Goal: Information Seeking & Learning: Learn about a topic

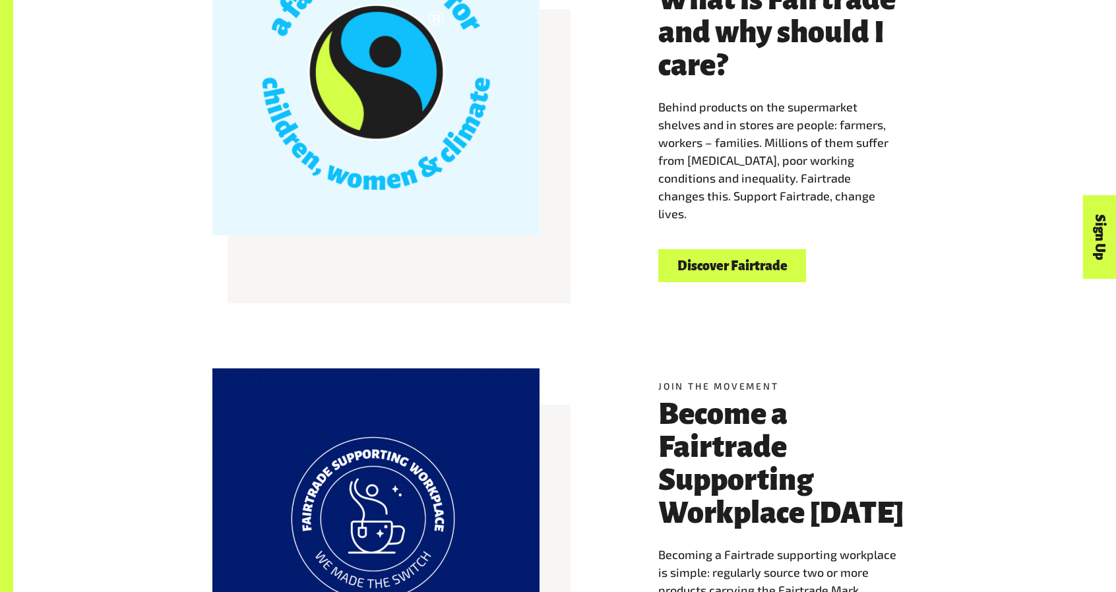
scroll to position [530, 0]
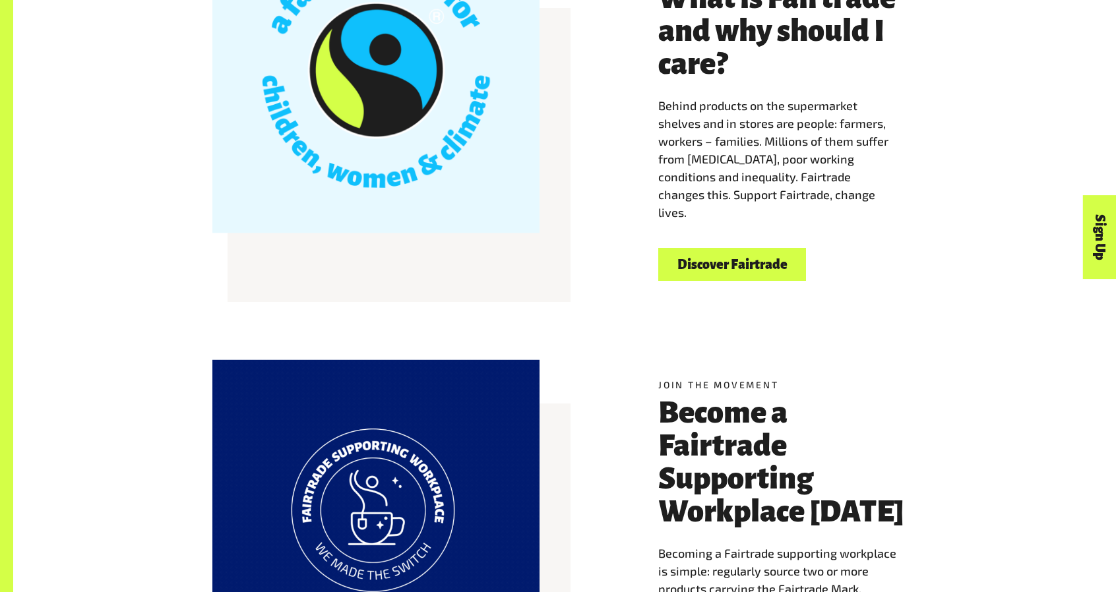
click at [992, 270] on div "Welcome to Fairtrade What is Fairtrade and why should I care? Behind products o…" at bounding box center [564, 121] width 1102 height 411
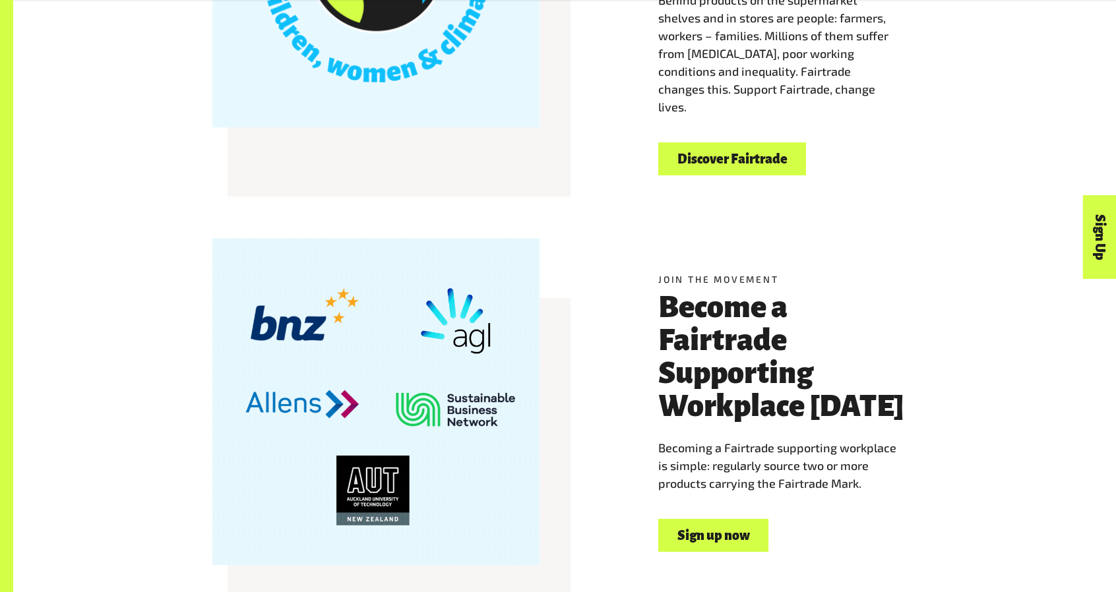
scroll to position [637, 0]
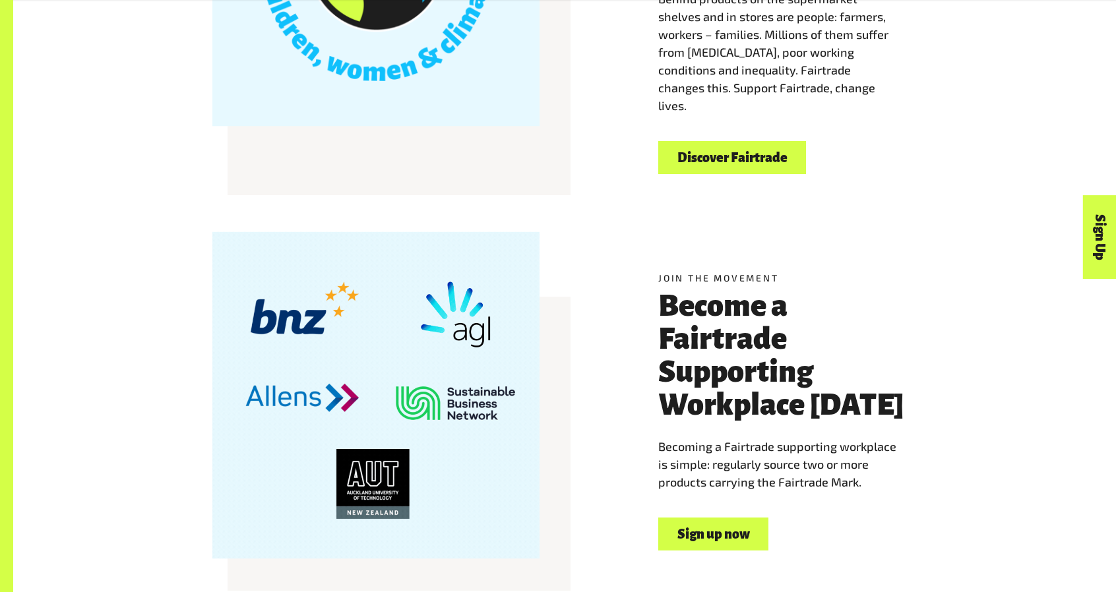
click at [712, 147] on link "Discover Fairtrade" at bounding box center [732, 158] width 148 height 34
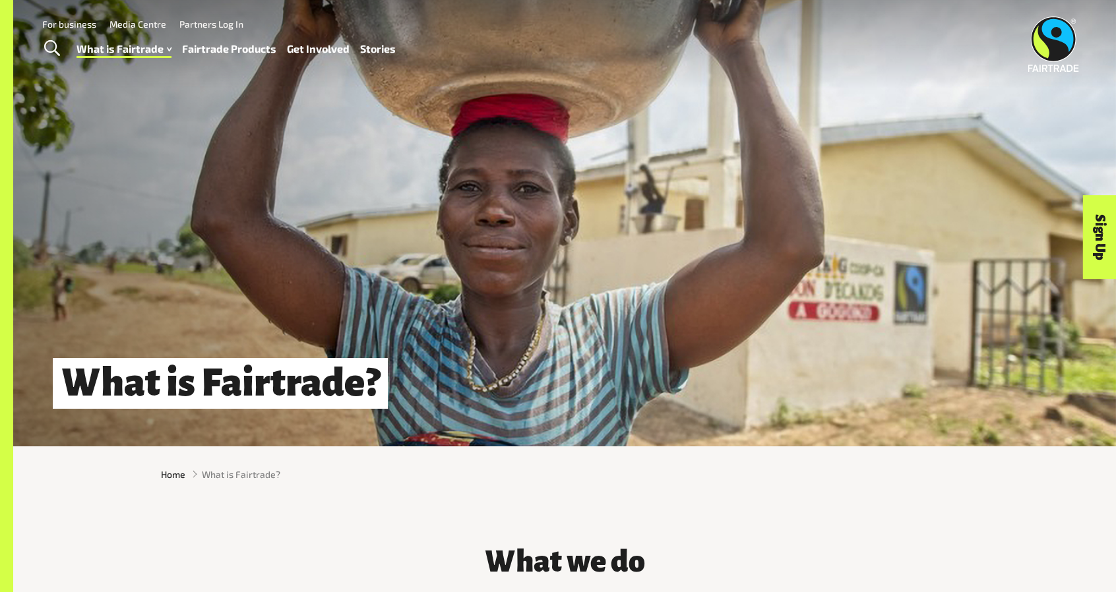
click at [198, 47] on link "Fairtrade Products" at bounding box center [229, 49] width 94 height 19
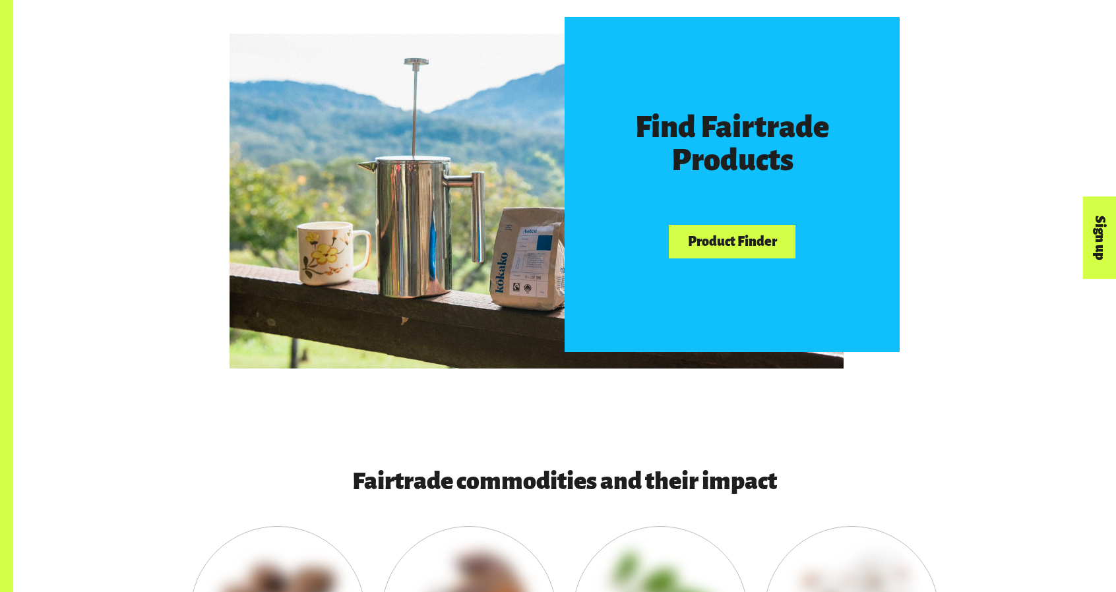
scroll to position [823, 0]
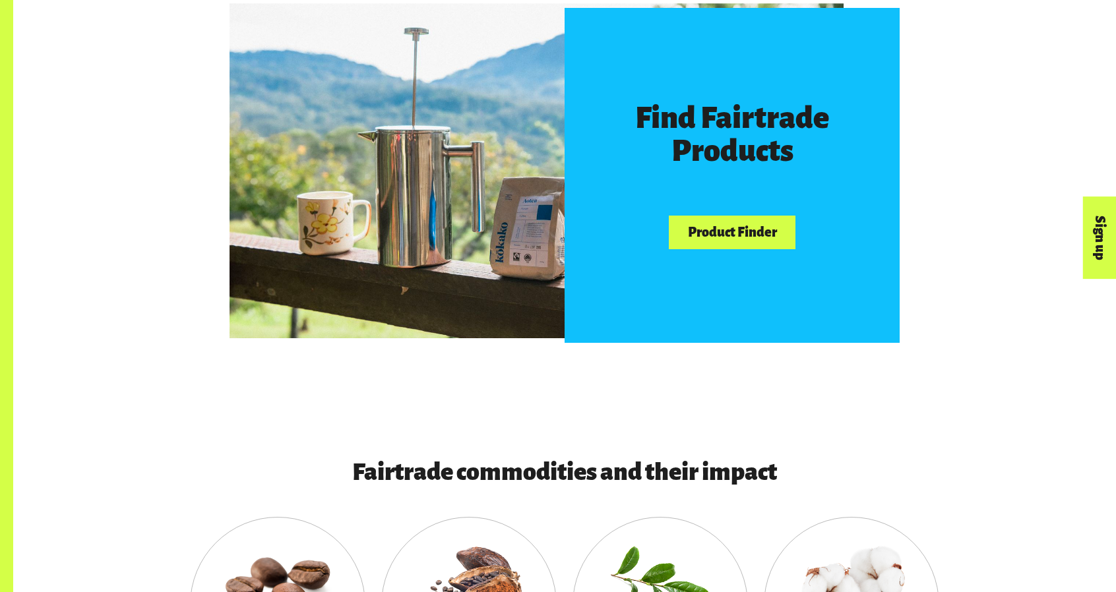
click at [744, 246] on link "Product Finder" at bounding box center [732, 233] width 127 height 34
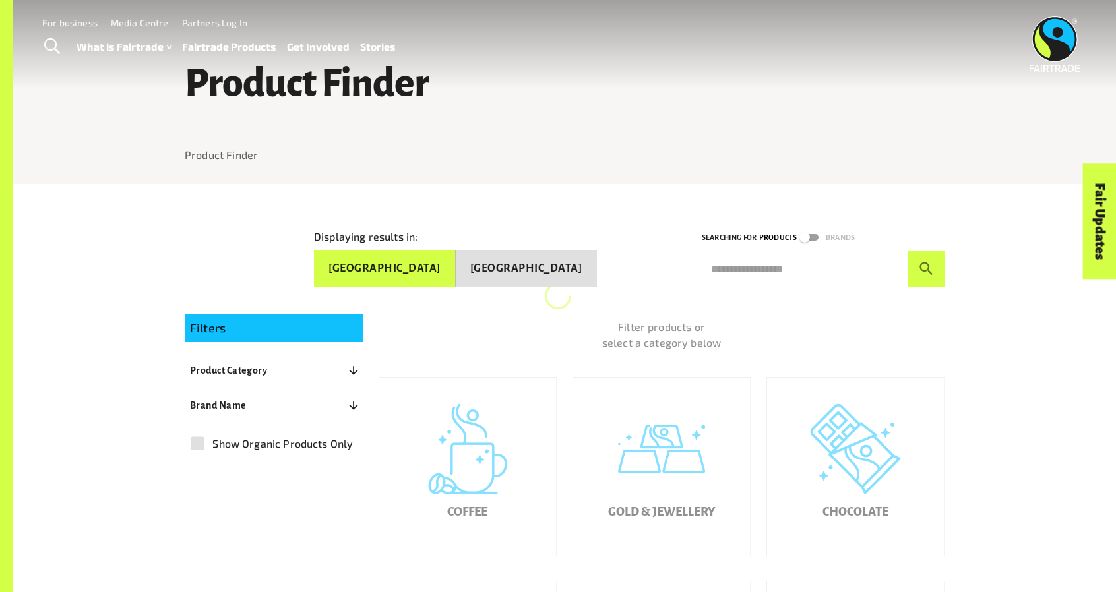
scroll to position [281, 0]
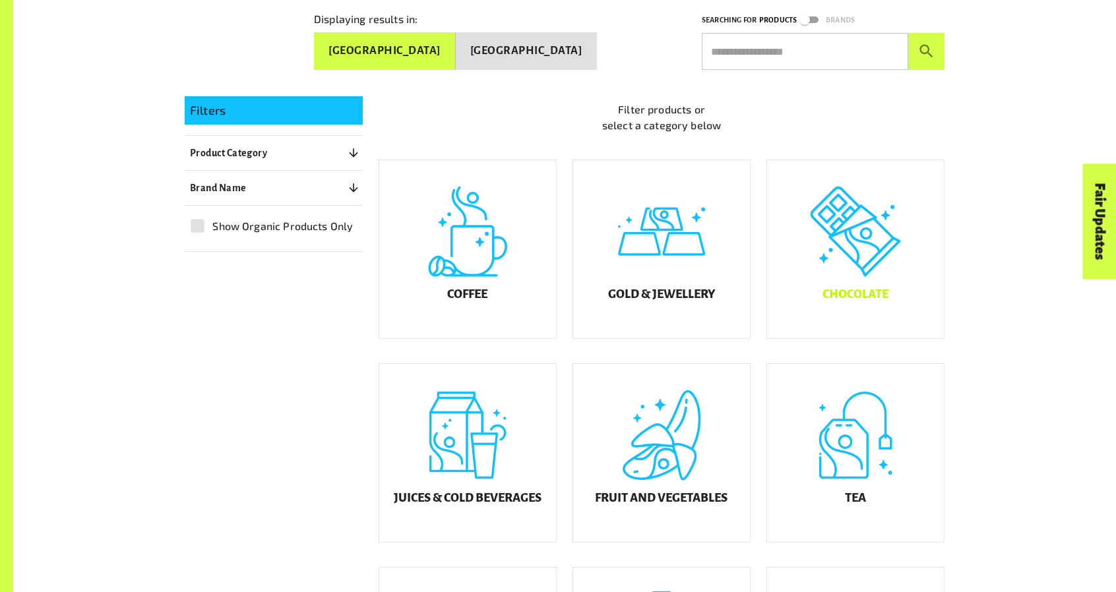
click at [905, 252] on div "Chocolate" at bounding box center [855, 249] width 177 height 178
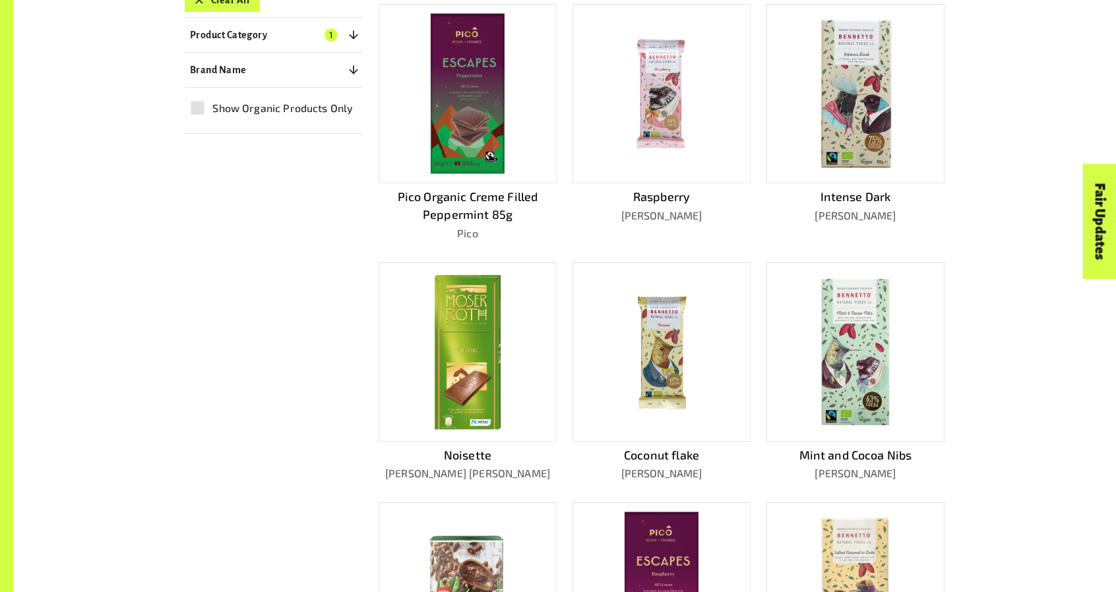
scroll to position [425, 0]
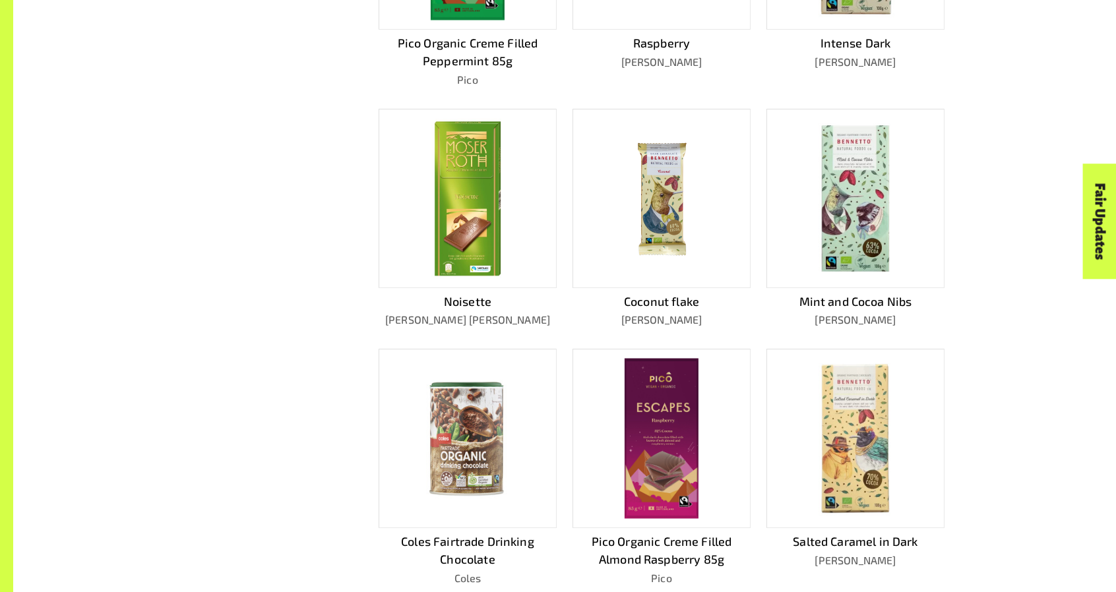
click at [511, 226] on div at bounding box center [467, 198] width 178 height 179
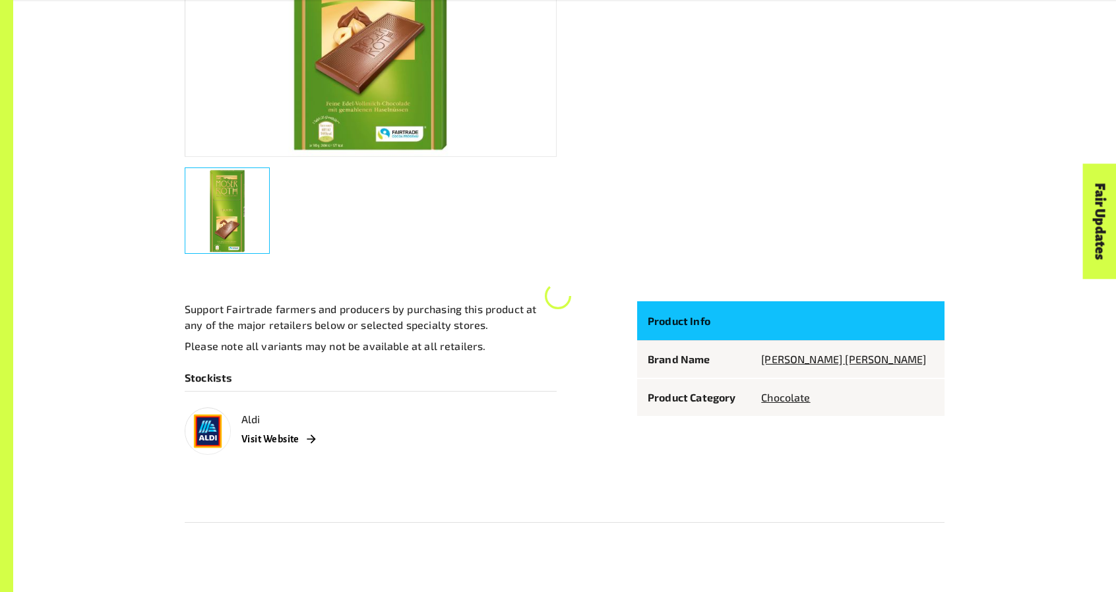
scroll to position [520, 0]
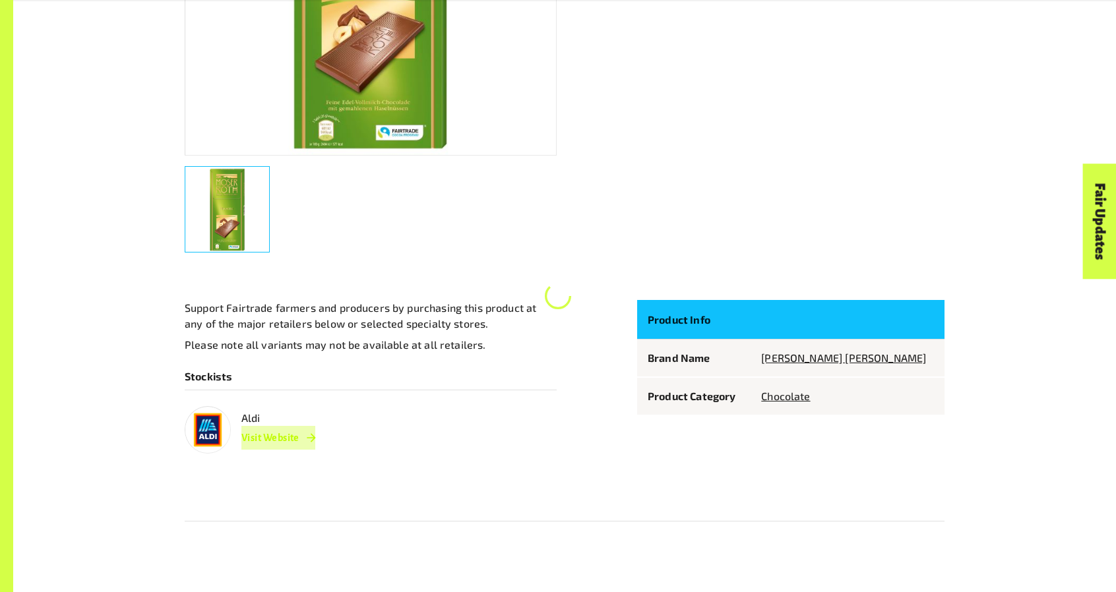
click at [289, 436] on link "Visit Website" at bounding box center [278, 438] width 74 height 24
